Goal: Answer question/provide support

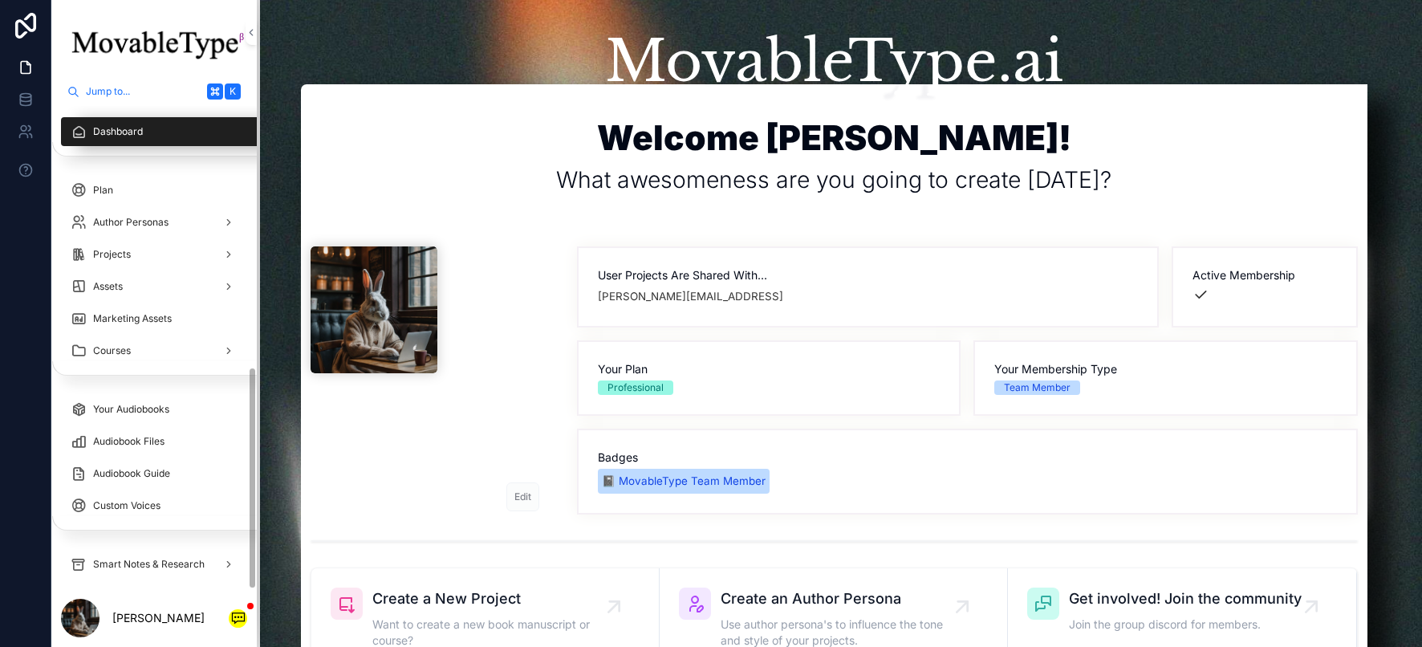
scroll to position [566, 0]
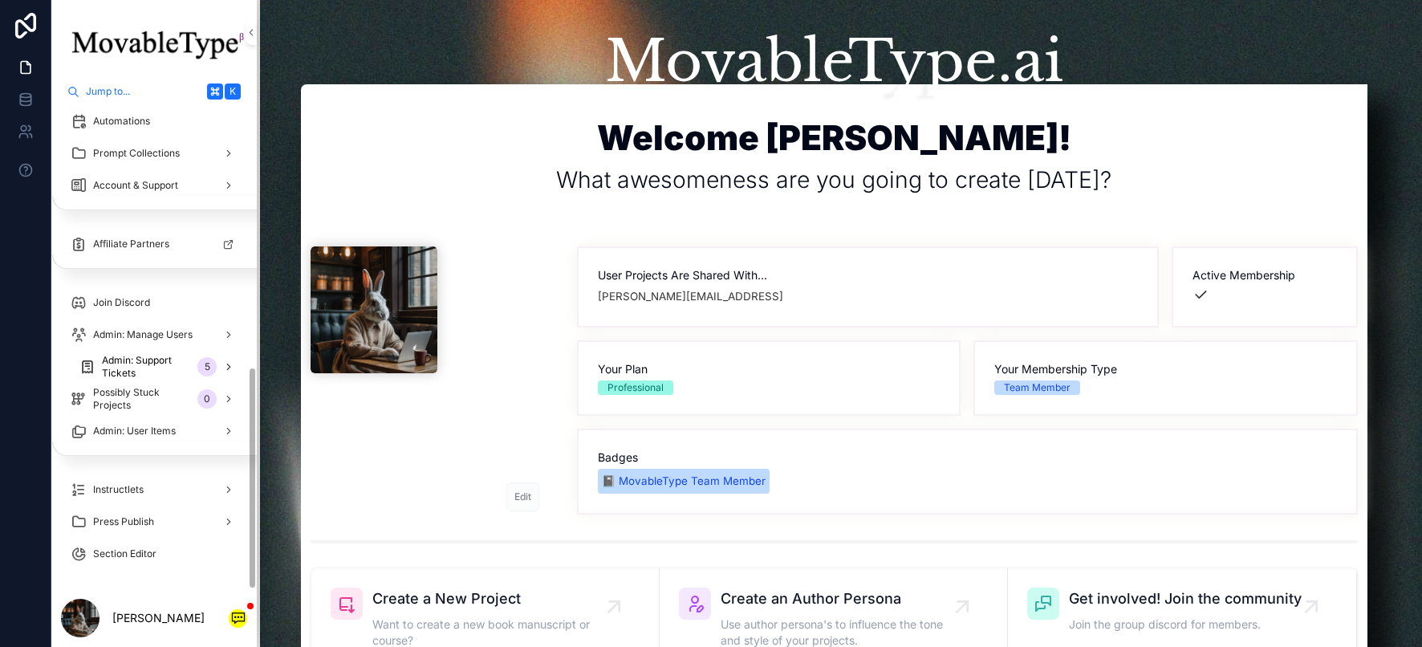
click at [196, 369] on div "Admin: Support Tickets 5" at bounding box center [158, 367] width 158 height 26
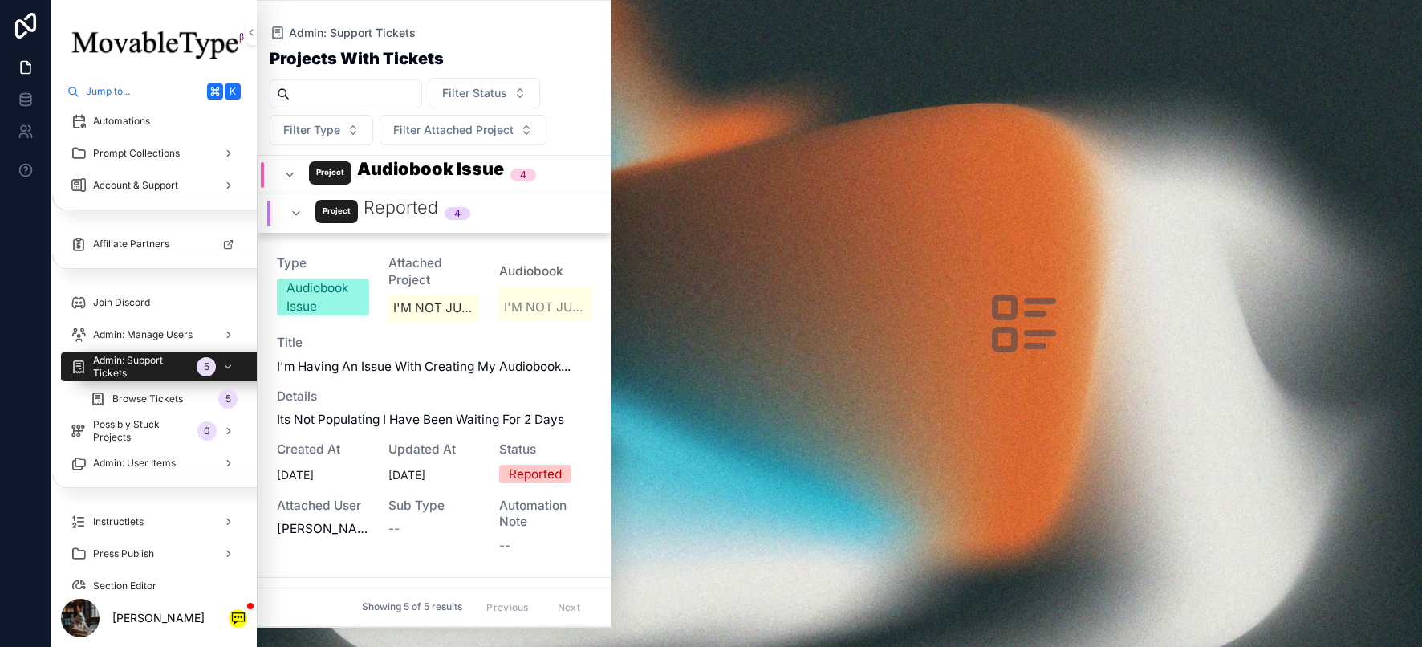
click at [351, 397] on span "Details" at bounding box center [434, 396] width 315 height 17
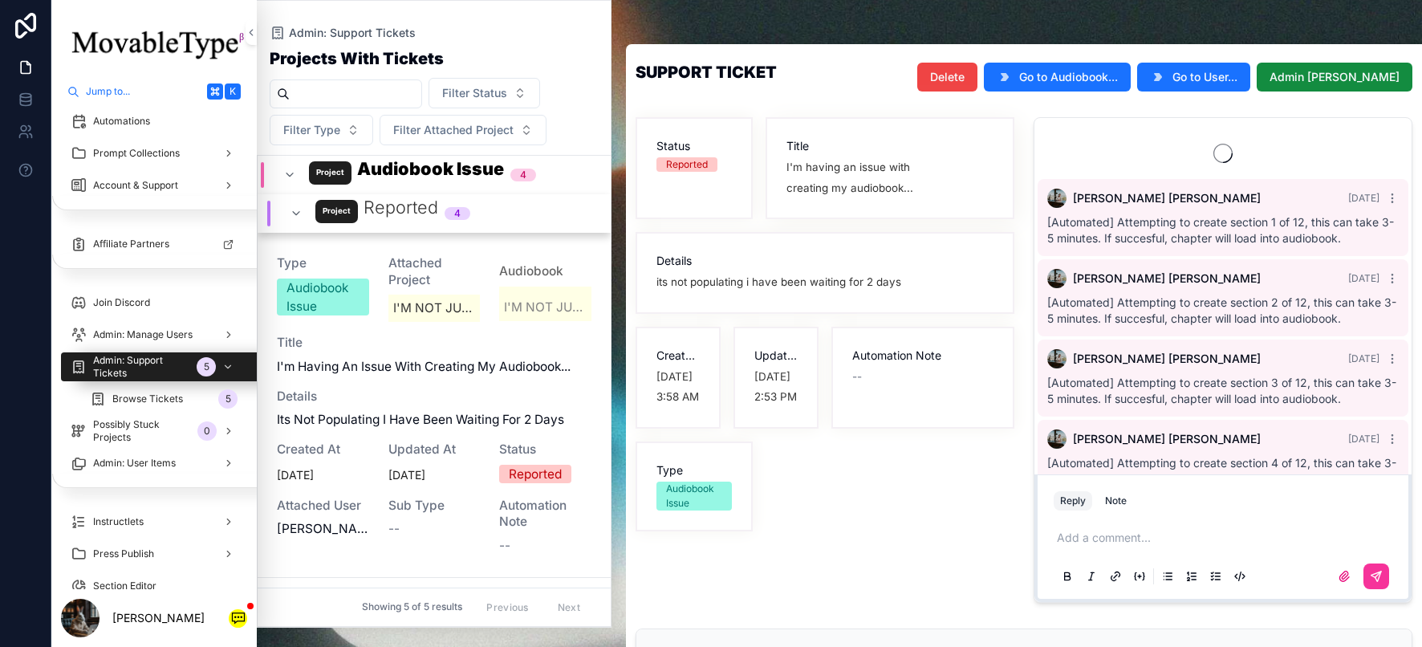
scroll to position [1432, 0]
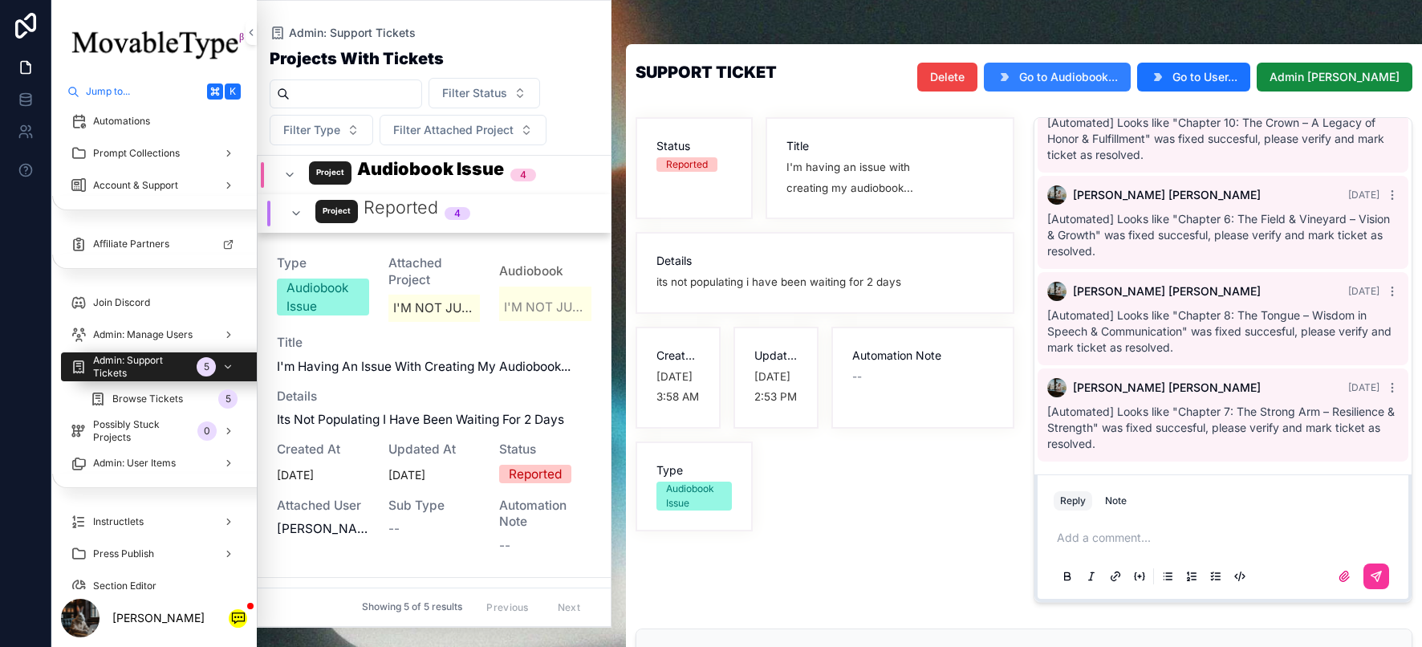
click at [1118, 82] on span "Go to Audiobook..." at bounding box center [1068, 77] width 99 height 16
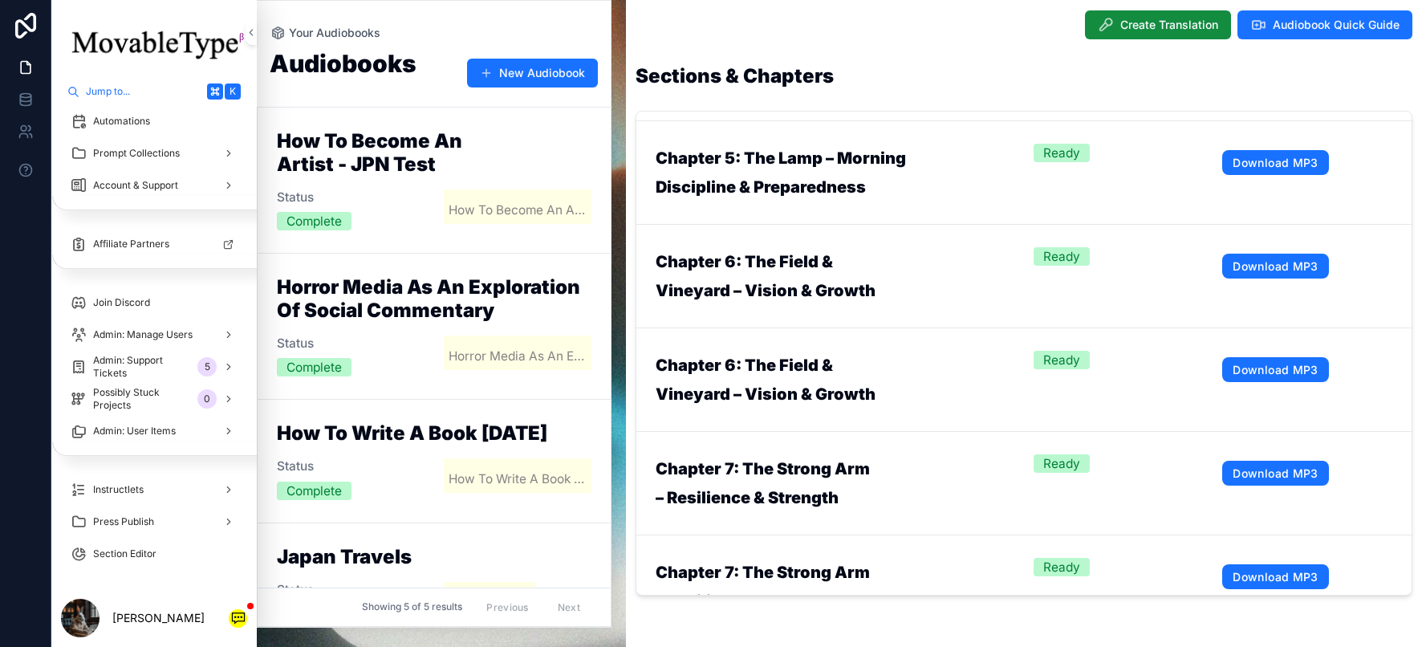
scroll to position [1773, 0]
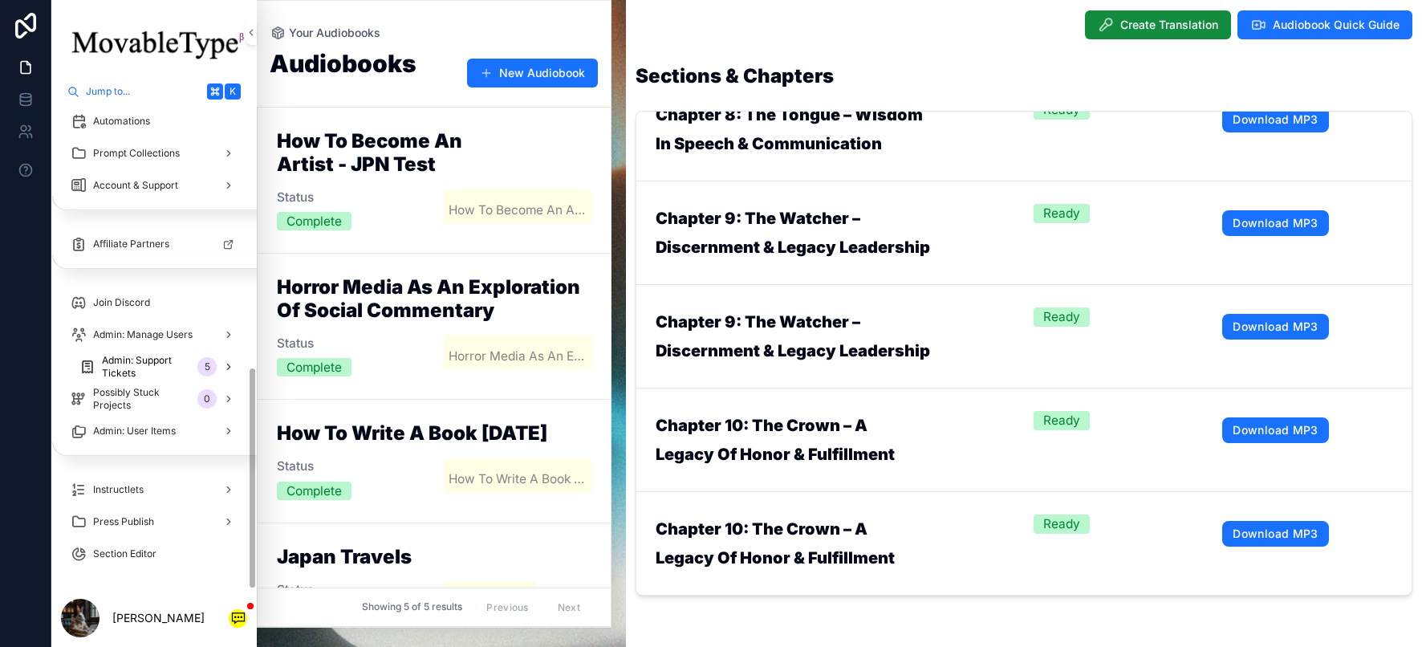
click at [226, 364] on icon "scrollable content" at bounding box center [228, 366] width 11 height 11
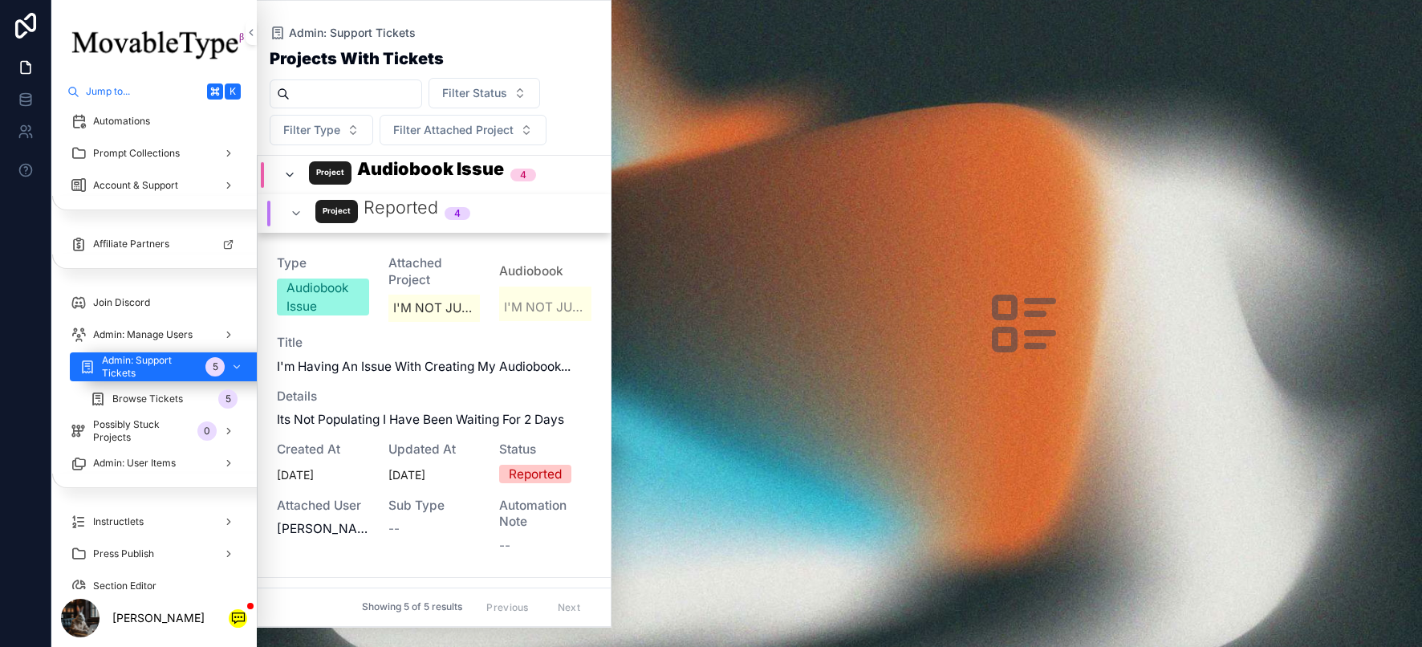
click at [289, 178] on icon "scrollable content" at bounding box center [289, 175] width 13 height 13
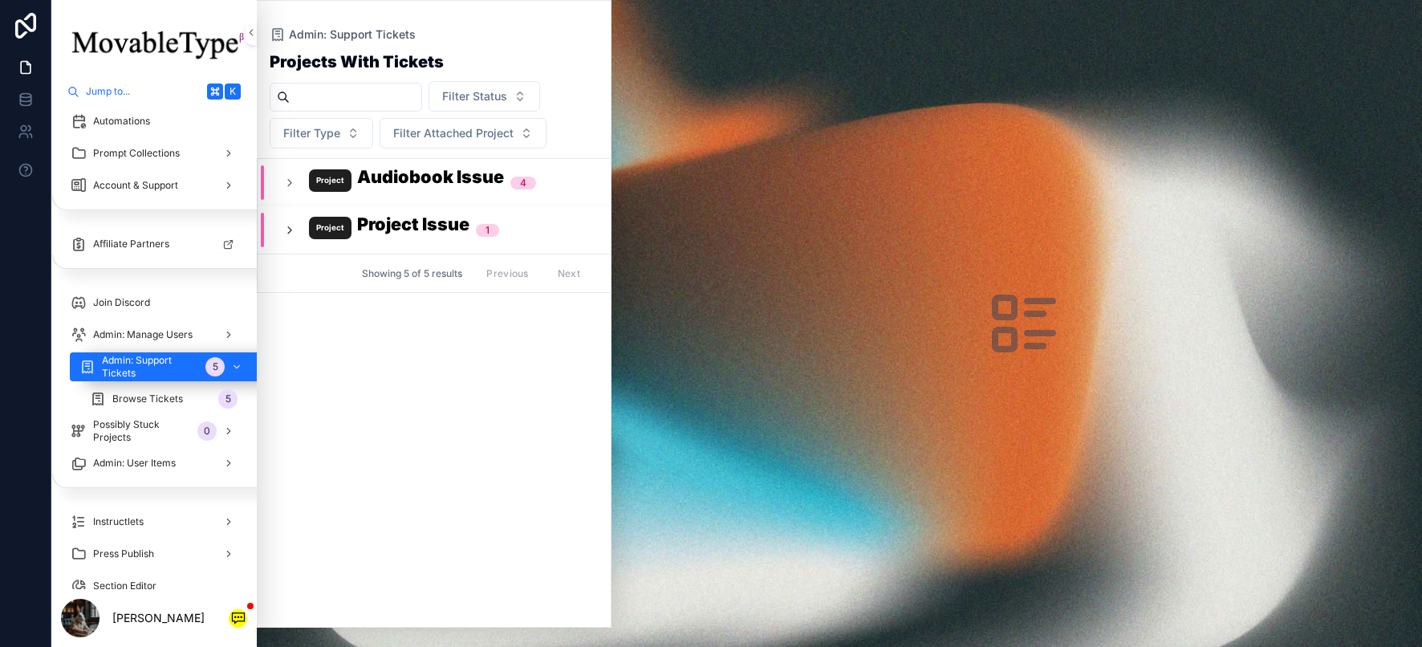
click at [292, 233] on icon "scrollable content" at bounding box center [289, 230] width 13 height 13
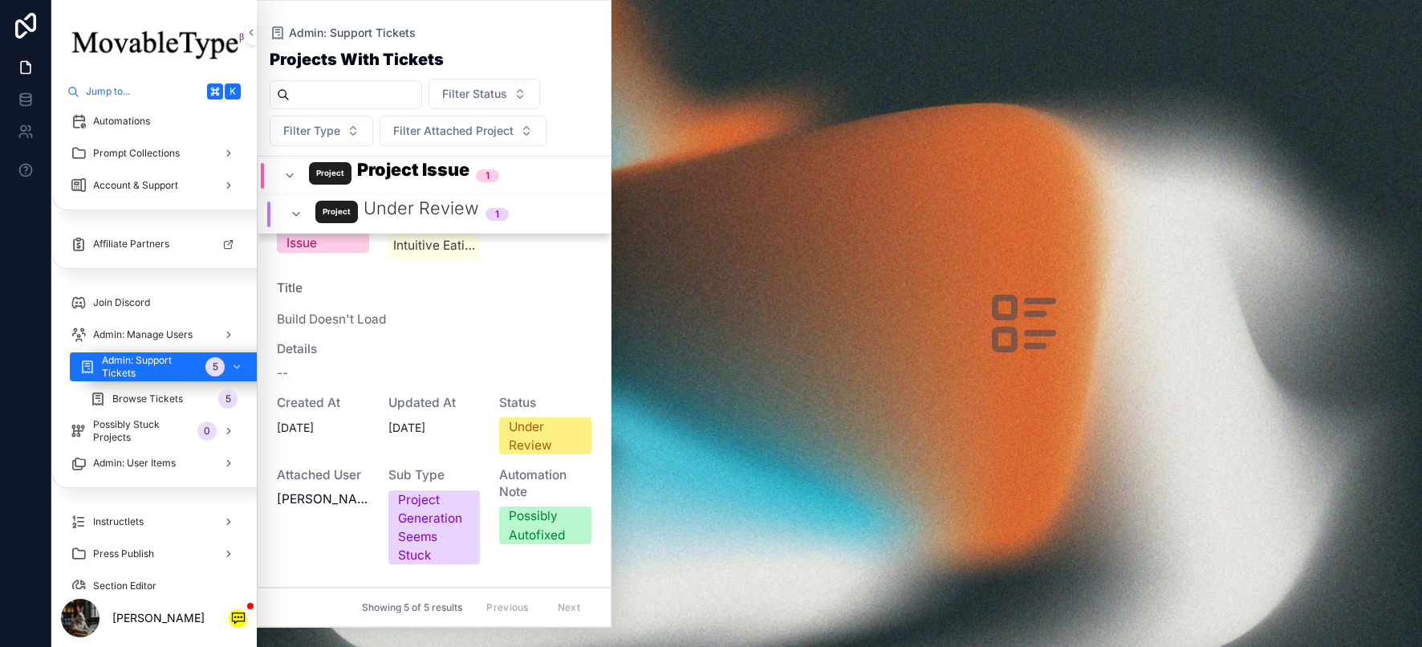
scroll to position [110, 0]
click at [336, 392] on div "Type Project Issue Attached Project Intuitive Eating Title Build Doesn't Load D…" at bounding box center [434, 379] width 315 height 372
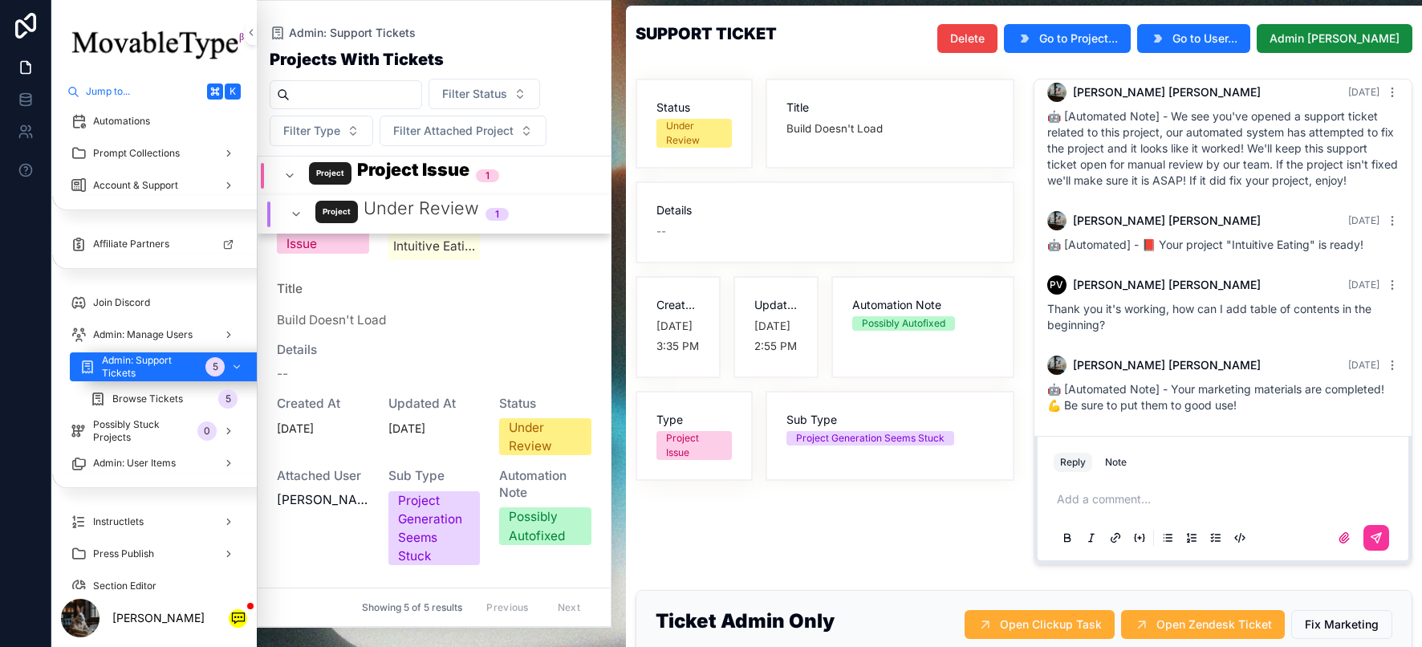
scroll to position [49, 0]
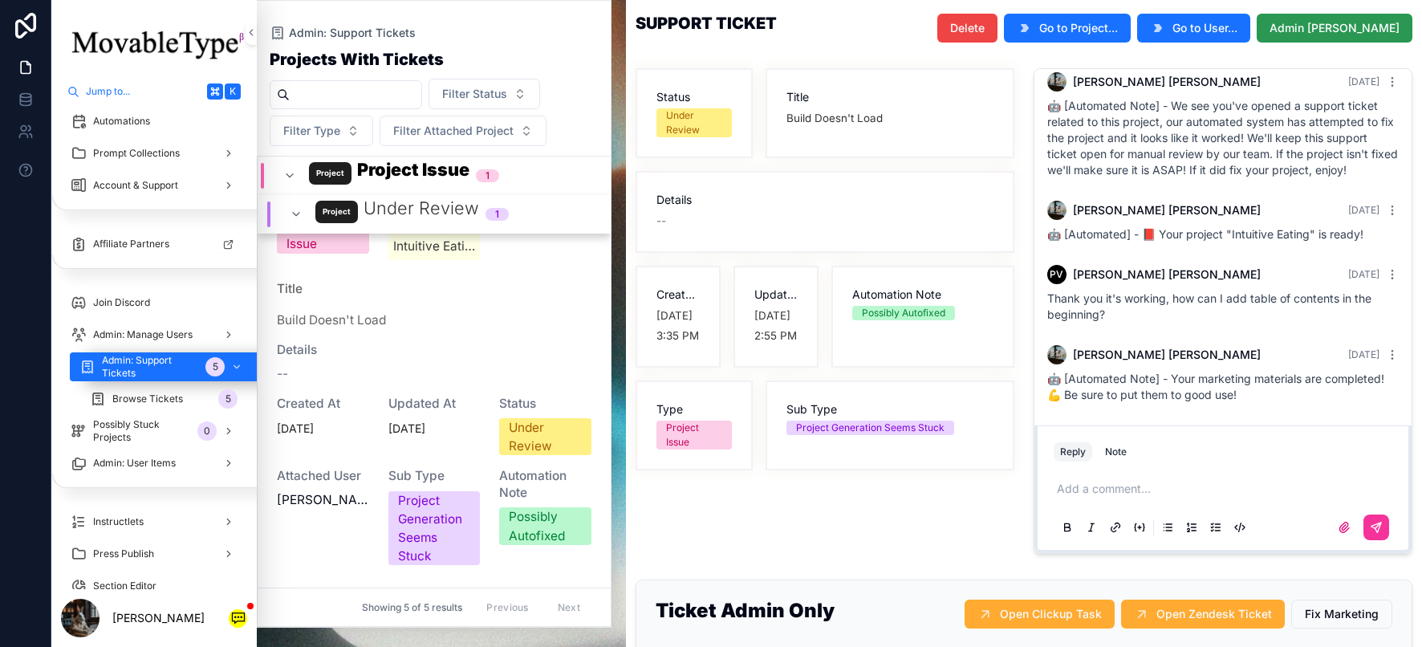
click at [1311, 22] on span "Admin [PERSON_NAME]" at bounding box center [1335, 28] width 130 height 16
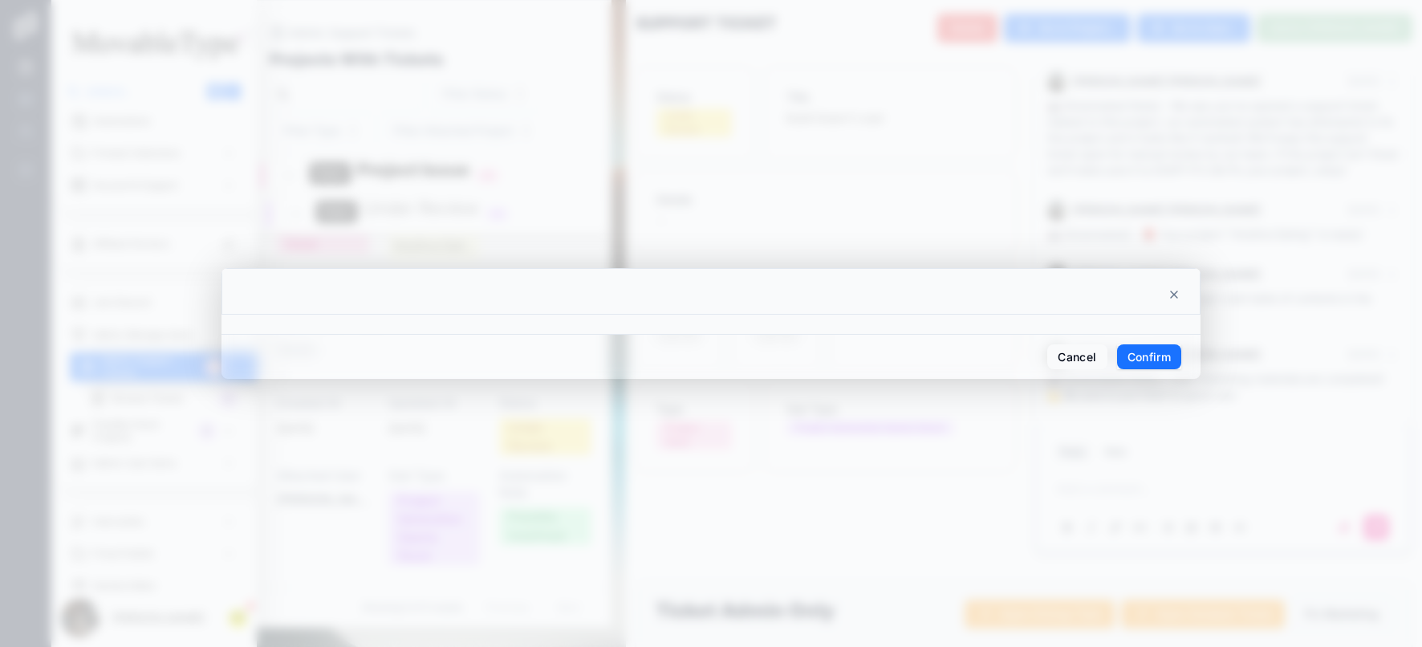
click at [1156, 344] on button "Confirm" at bounding box center [1149, 357] width 64 height 26
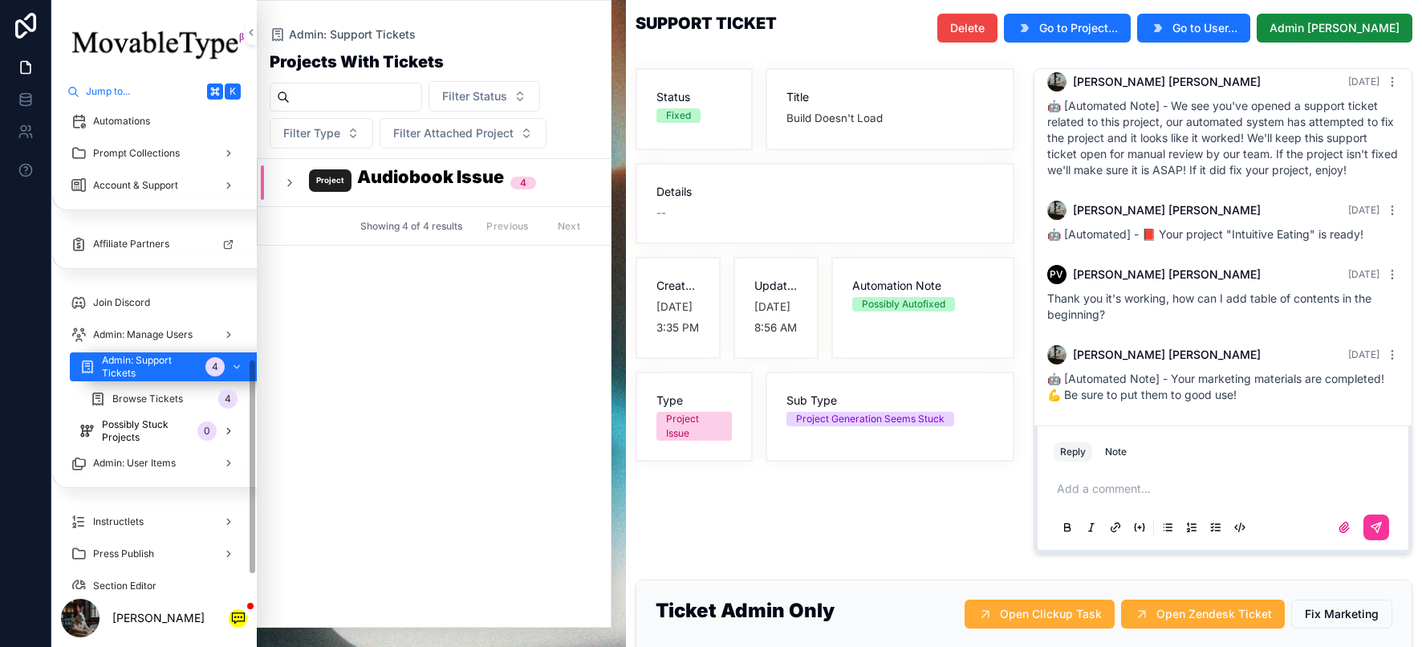
scroll to position [278, 0]
click at [283, 184] on icon "scrollable content" at bounding box center [289, 183] width 13 height 13
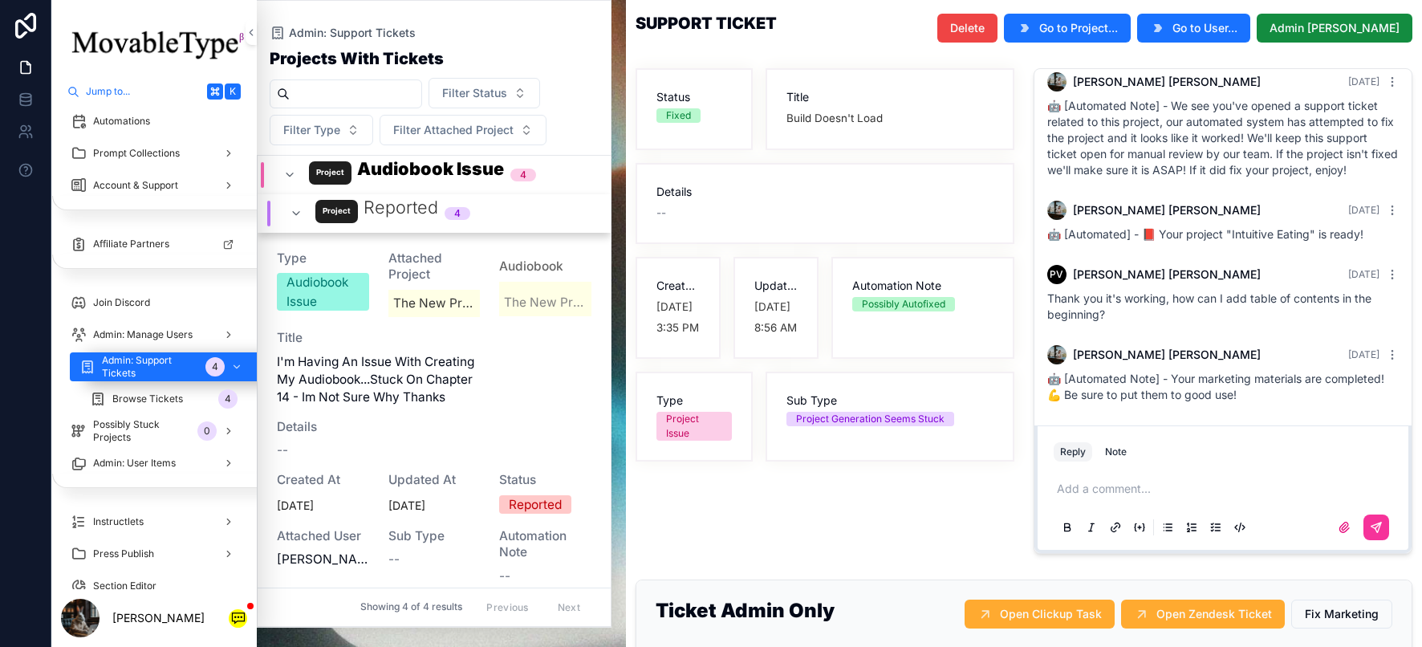
scroll to position [352, 0]
click at [345, 401] on span "I'm having an issue with creating my audiobook...Stuck on chapter 14 - im not s…" at bounding box center [434, 378] width 315 height 53
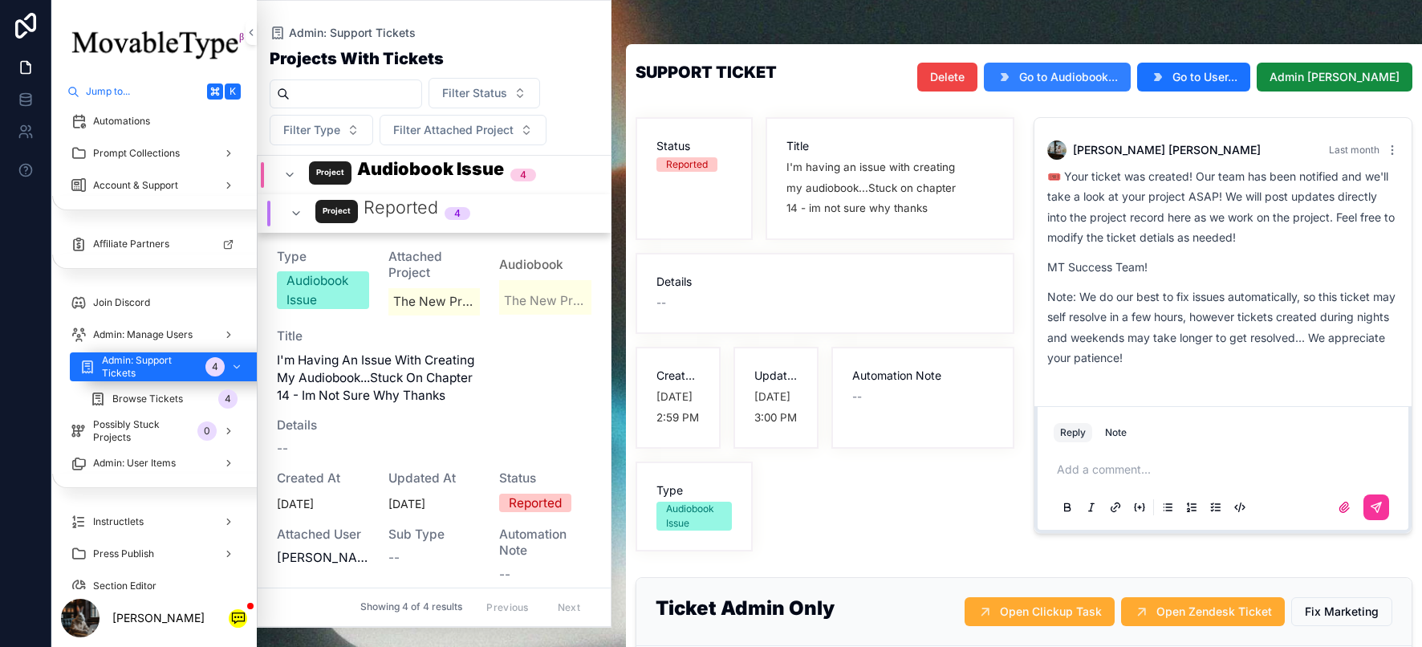
click at [1091, 76] on span "Go to Audiobook..." at bounding box center [1068, 77] width 99 height 16
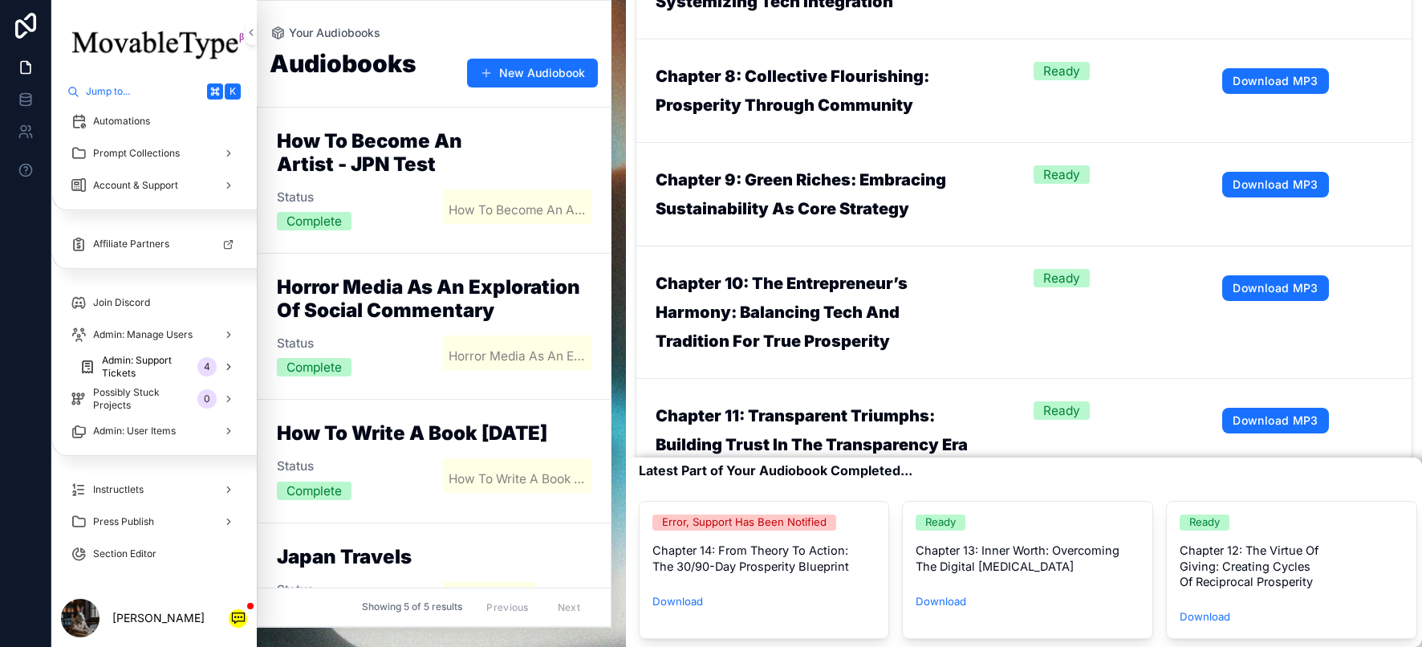
scroll to position [1242, 0]
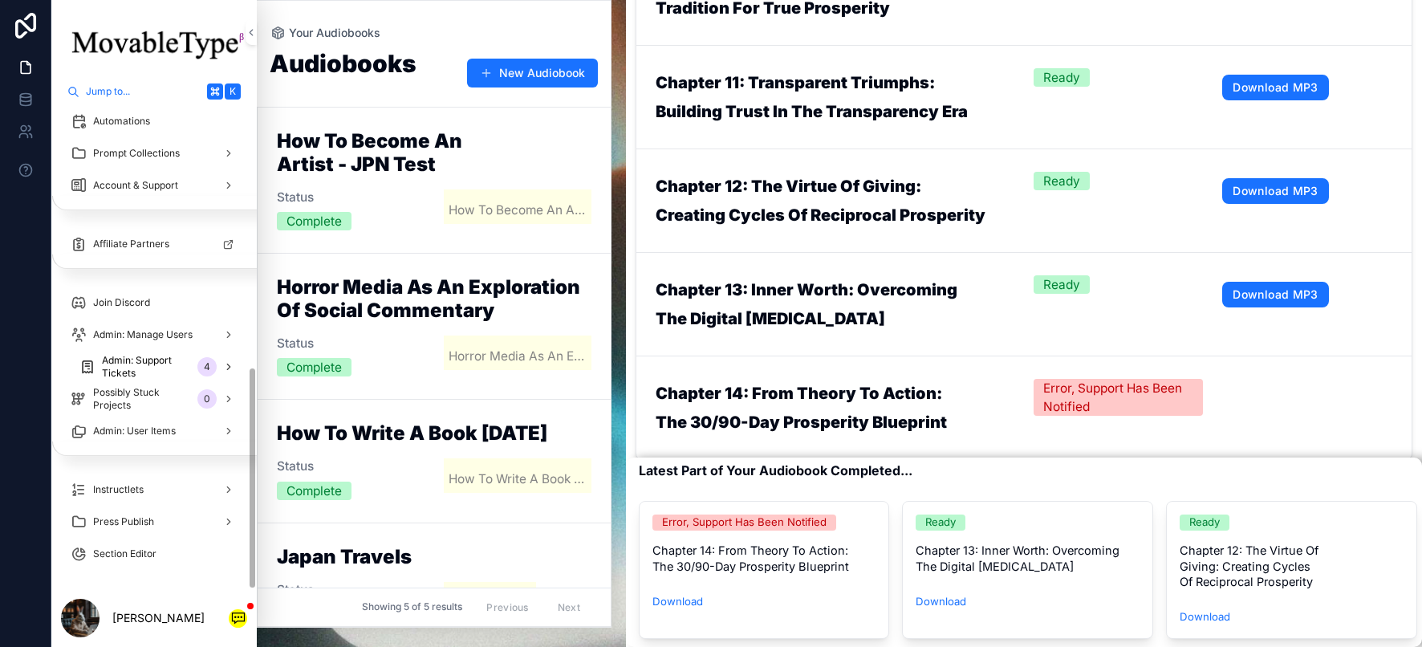
click at [182, 363] on span "Admin: Support Tickets" at bounding box center [146, 367] width 89 height 26
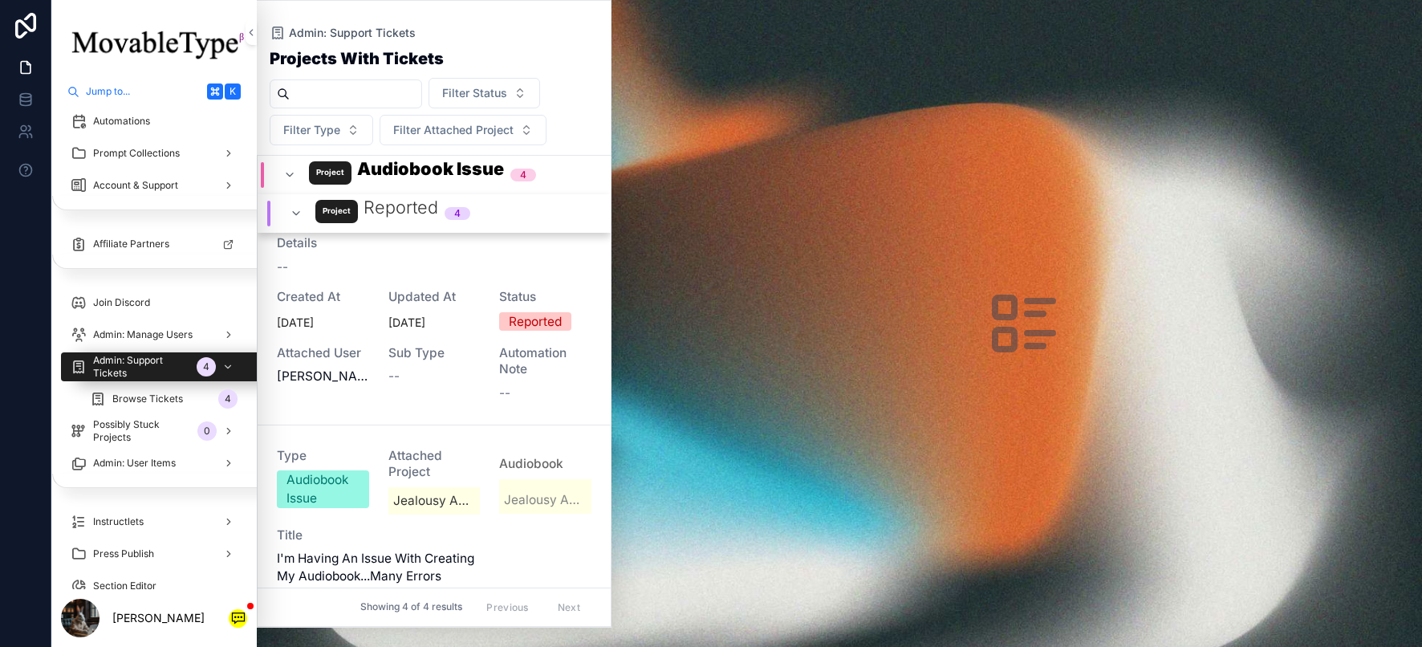
scroll to position [901, 0]
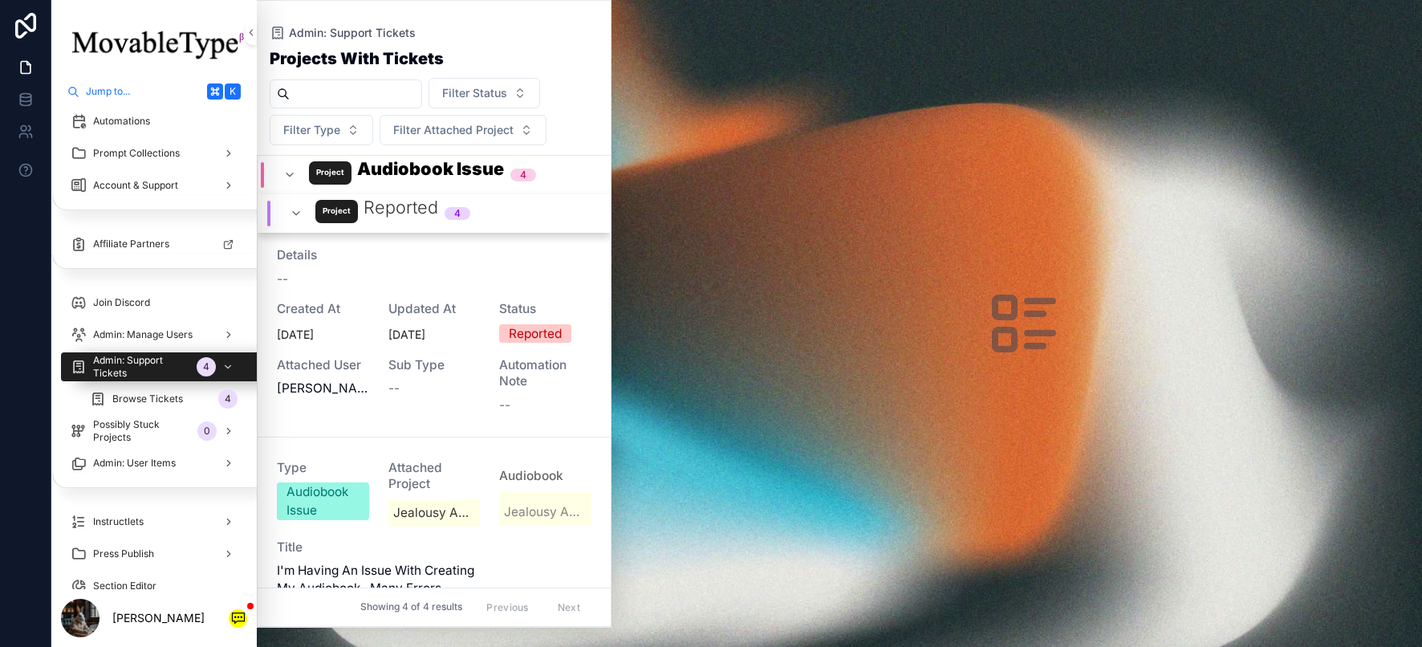
click at [383, 353] on div "Type Audiobook Issue Attached Project Mindf*ck: Mental Games Exposed Audiobook …" at bounding box center [434, 246] width 315 height 335
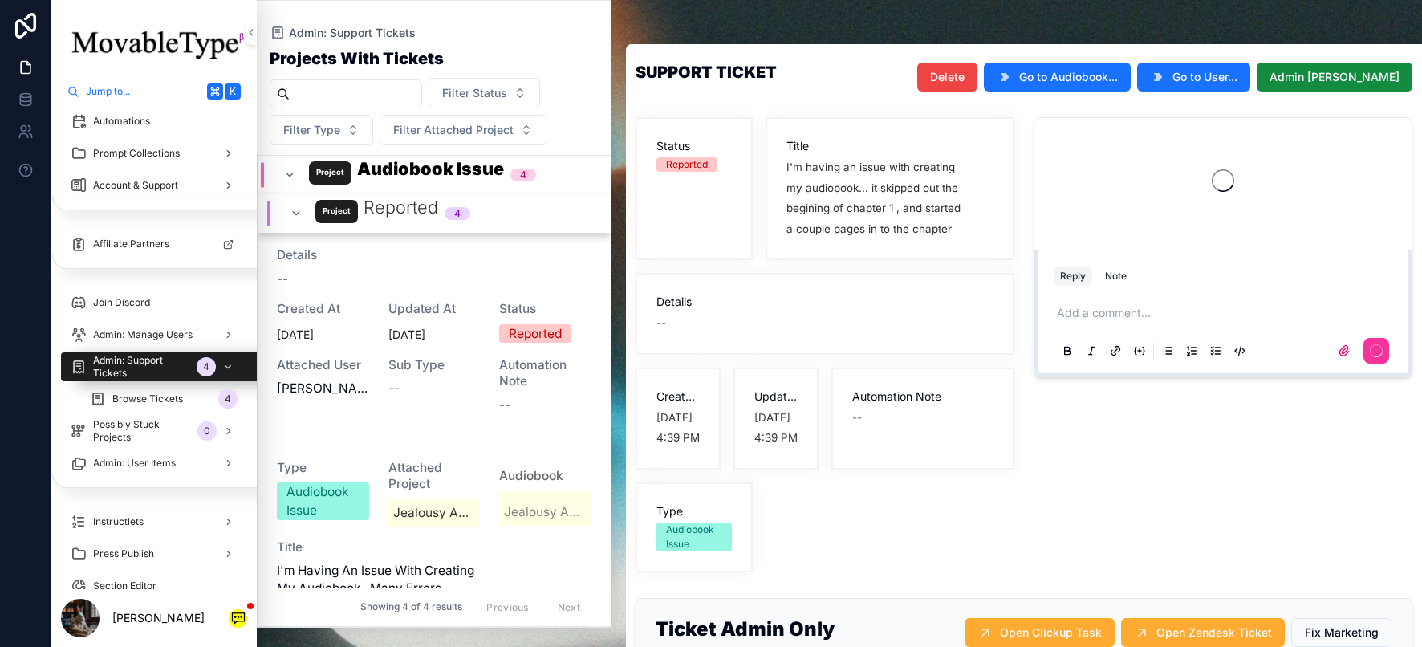
scroll to position [2, 0]
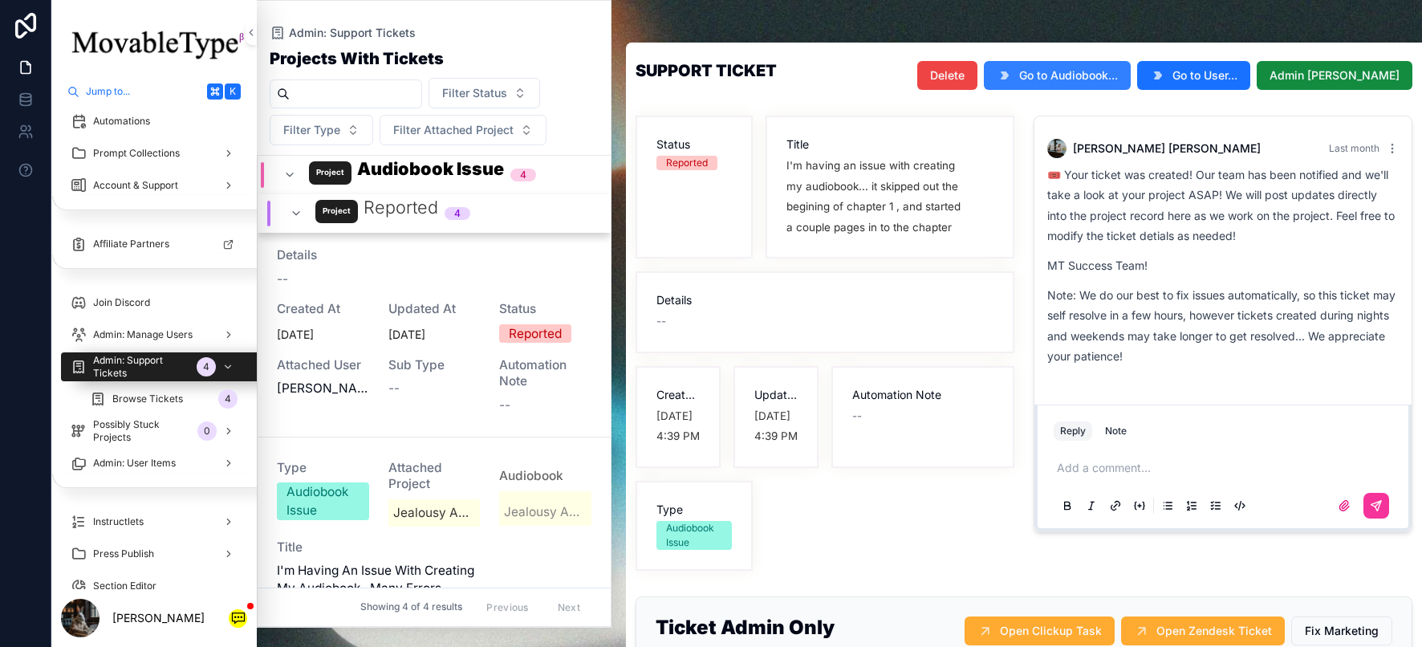
click at [1095, 74] on span "Go to Audiobook..." at bounding box center [1068, 75] width 99 height 16
